Goal: Information Seeking & Learning: Learn about a topic

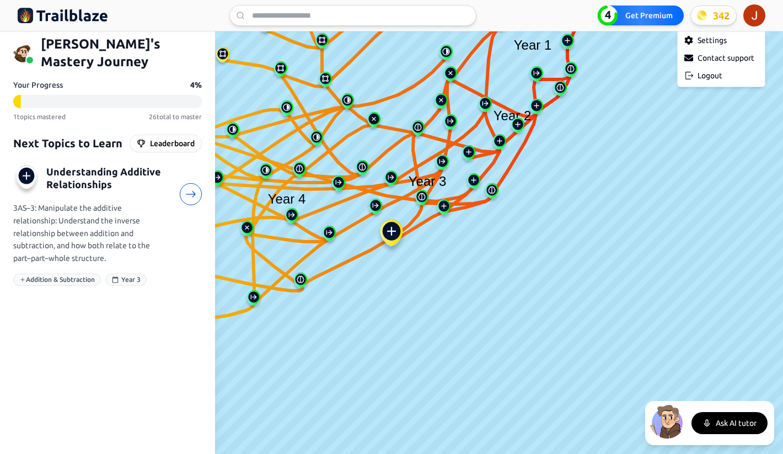
click at [761, 9] on html "We value your privacy We use cookies to enhance your browsing experience, serve…" at bounding box center [391, 227] width 783 height 454
click at [714, 73] on div "Logout" at bounding box center [721, 76] width 83 height 18
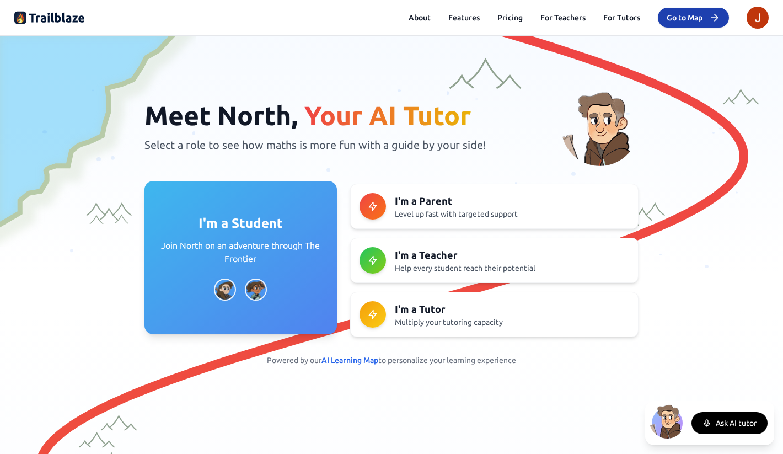
click at [191, 242] on p "Join North on an adventure through The Frontier" at bounding box center [241, 252] width 166 height 26
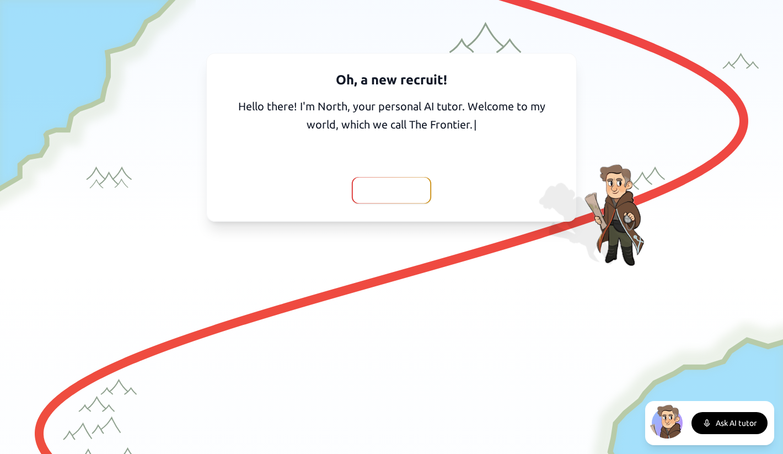
click at [373, 192] on span "Continue" at bounding box center [392, 190] width 44 height 15
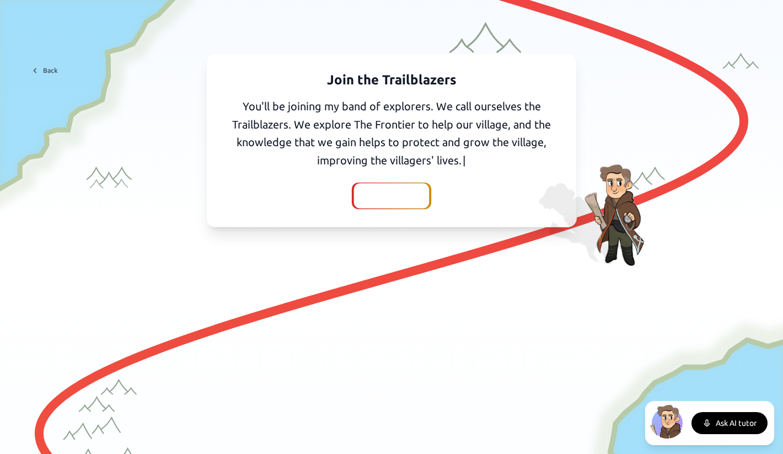
click at [386, 199] on span "Continue" at bounding box center [392, 195] width 44 height 15
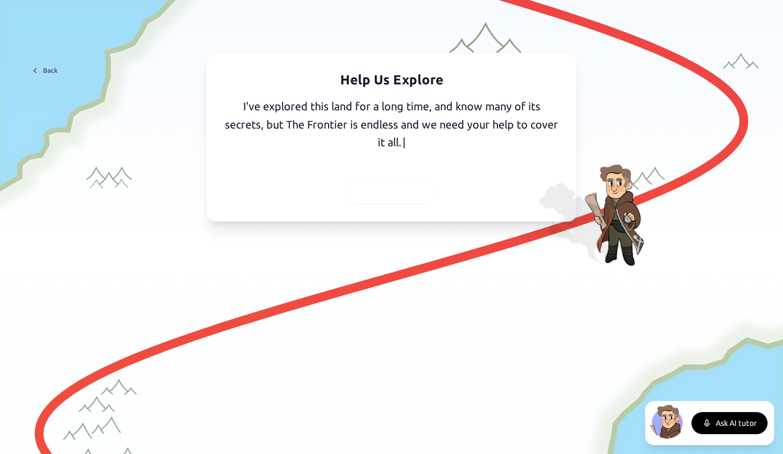
click at [388, 185] on span "Continue" at bounding box center [392, 190] width 44 height 15
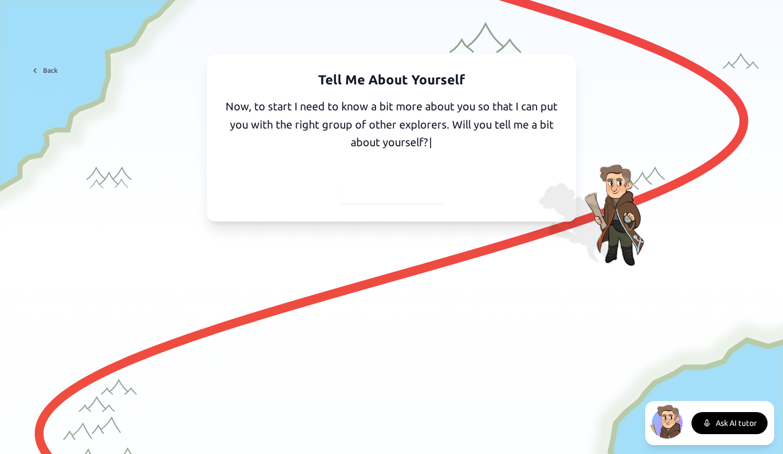
click at [382, 193] on span "Yes, I'll tell you" at bounding box center [392, 190] width 72 height 15
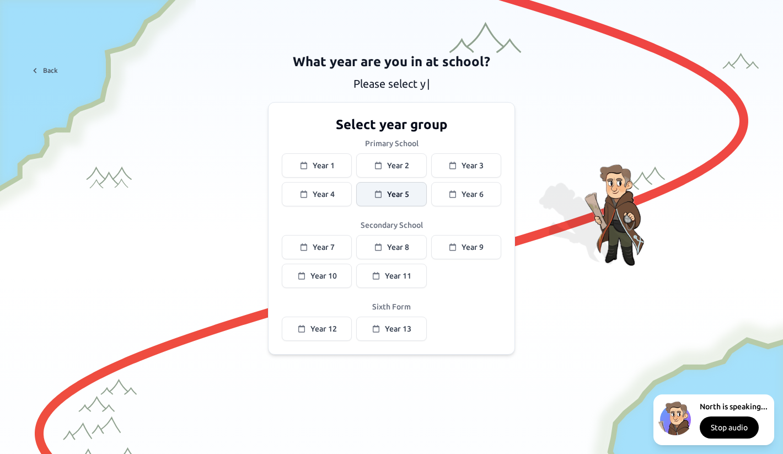
click at [392, 192] on span "Year 5" at bounding box center [398, 194] width 22 height 11
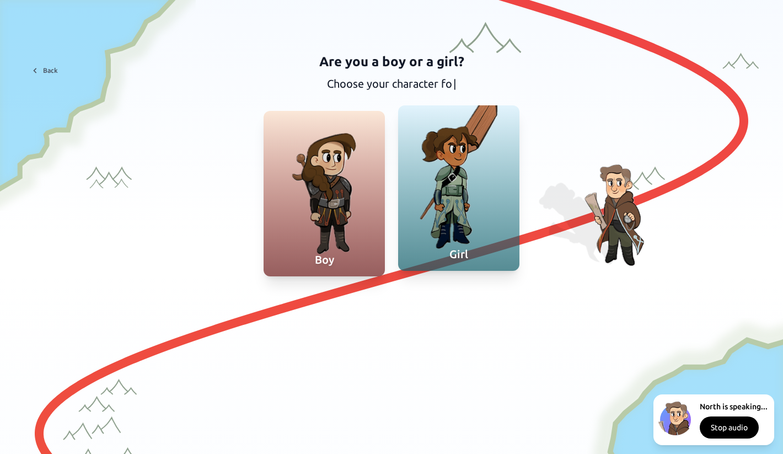
click at [446, 183] on div at bounding box center [458, 187] width 121 height 165
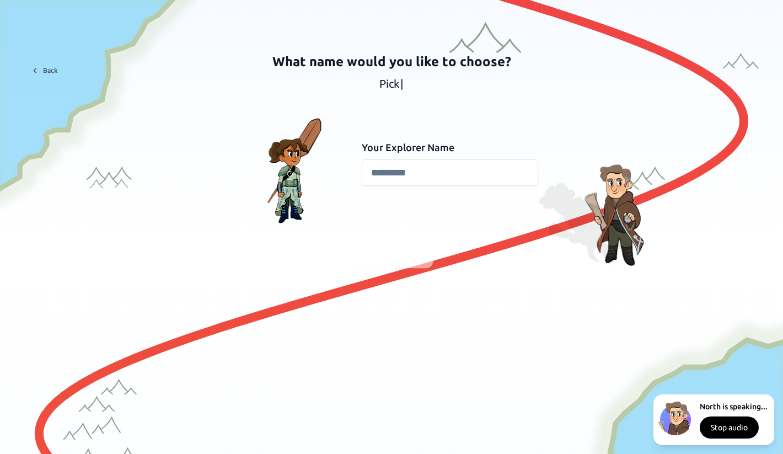
click at [398, 175] on input at bounding box center [450, 172] width 177 height 26
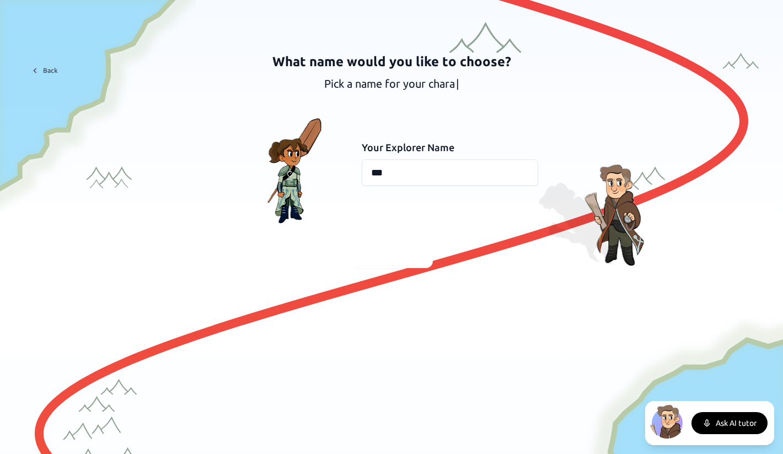
type input "***"
click at [386, 251] on span "Continue" at bounding box center [392, 254] width 44 height 15
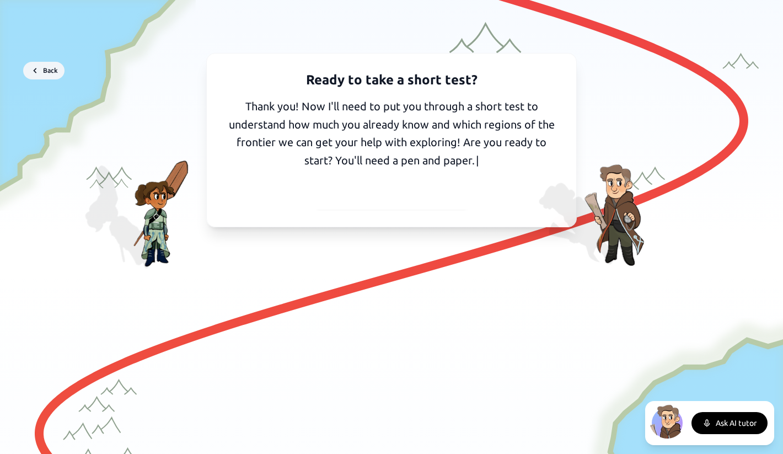
click at [44, 66] on button "Back" at bounding box center [43, 71] width 41 height 18
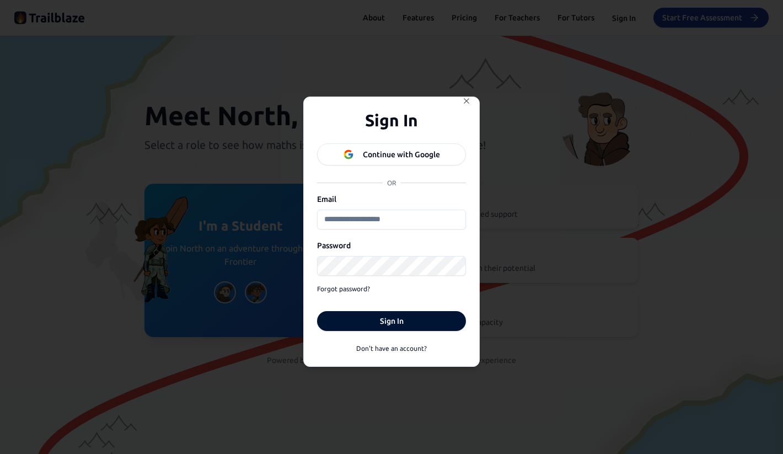
click at [398, 162] on button "Continue with Google" at bounding box center [391, 154] width 149 height 22
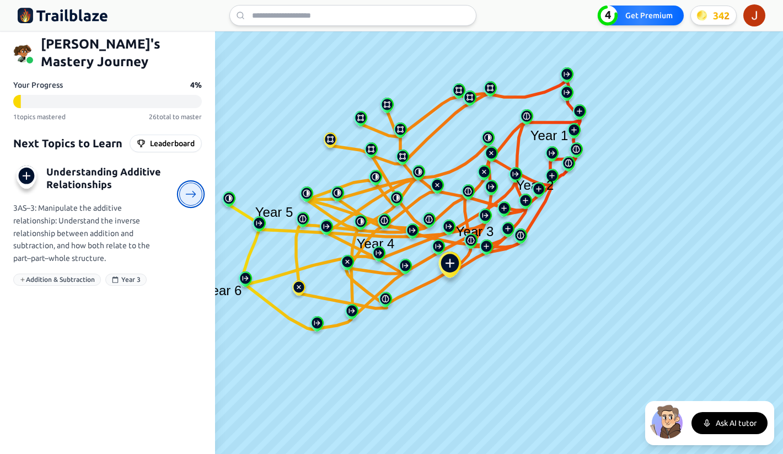
click at [194, 189] on icon at bounding box center [191, 195] width 12 height 12
